Goal: Task Accomplishment & Management: Complete application form

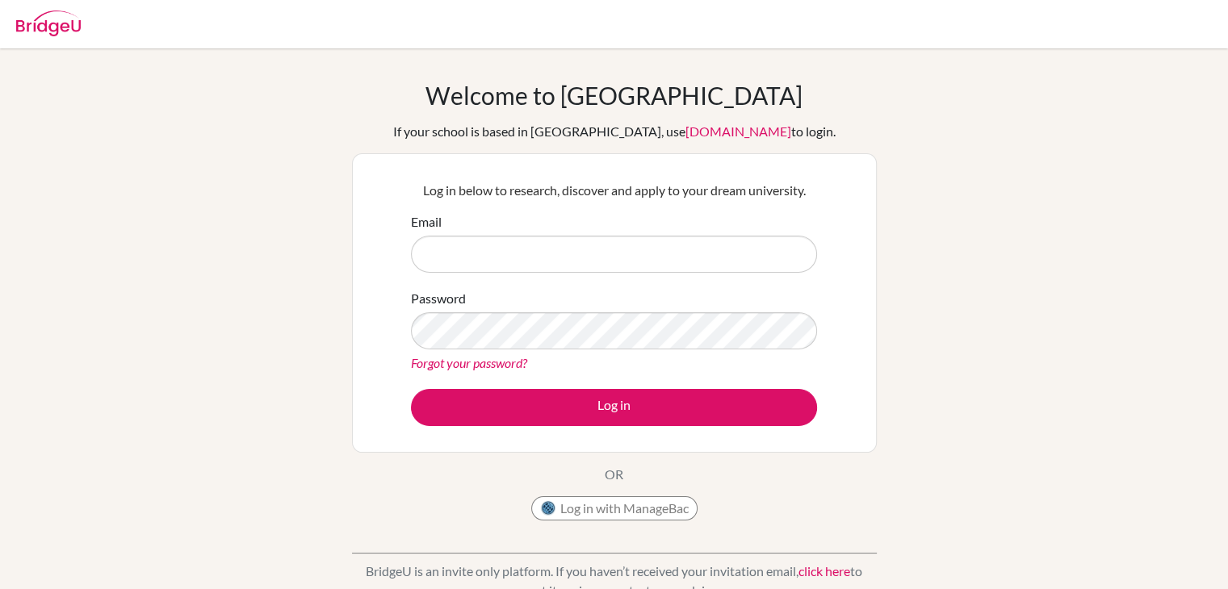
click at [526, 269] on input "Email" at bounding box center [614, 254] width 406 height 37
type input "snis0051"
click at [559, 508] on button "Log in with ManageBac" at bounding box center [614, 509] width 166 height 24
click at [560, 509] on button "Log in with ManageBac" at bounding box center [614, 509] width 166 height 24
